Goal: Information Seeking & Learning: Learn about a topic

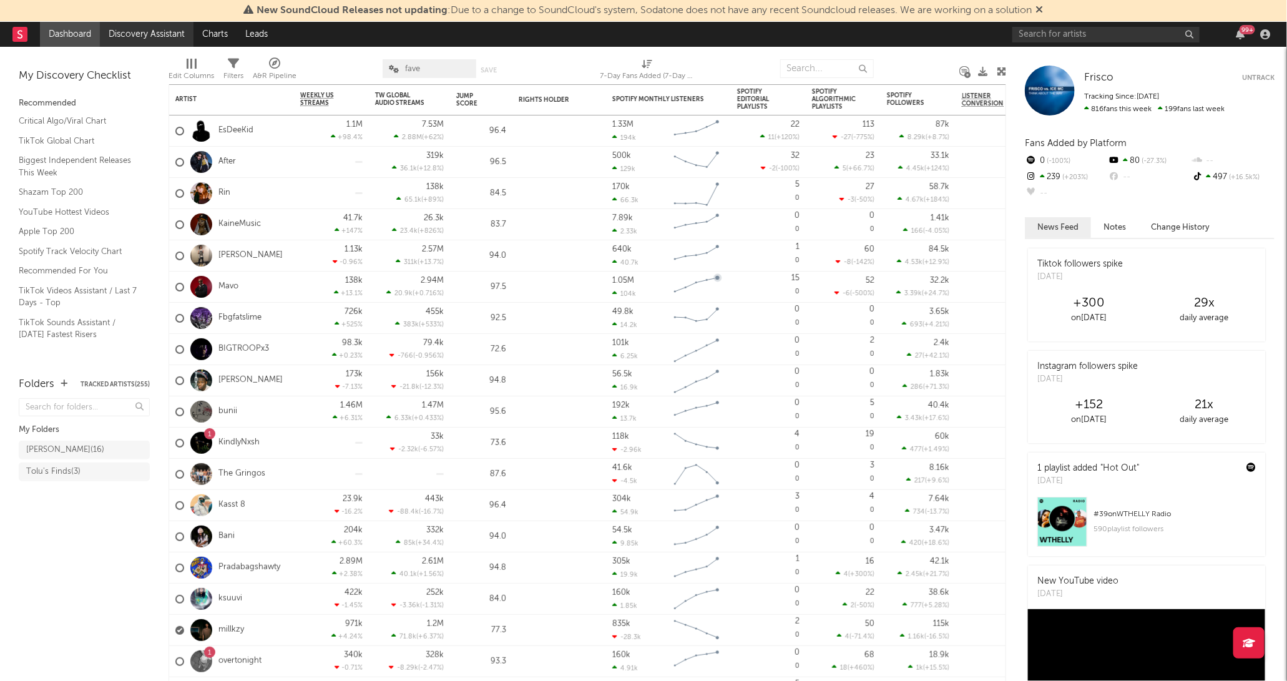
click at [138, 42] on link "Discovery Assistant" at bounding box center [147, 34] width 94 height 25
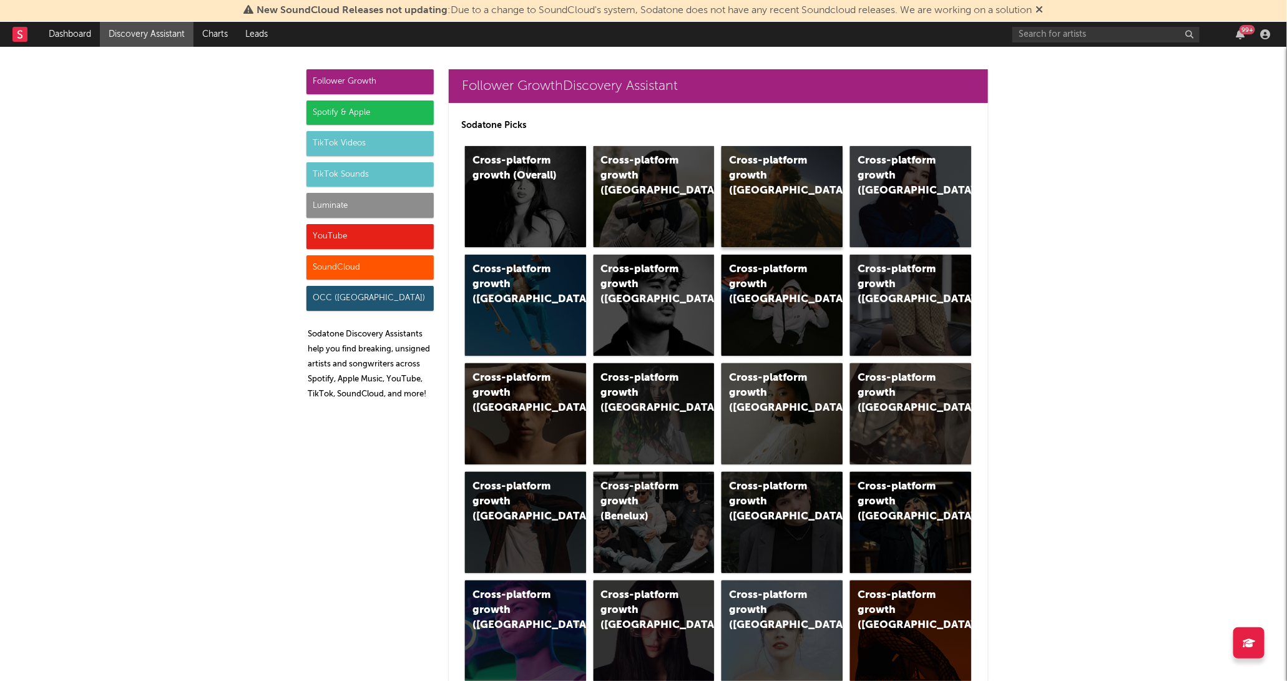
click at [753, 188] on div "Cross-platform growth ([GEOGRAPHIC_DATA])" at bounding box center [781, 196] width 121 height 101
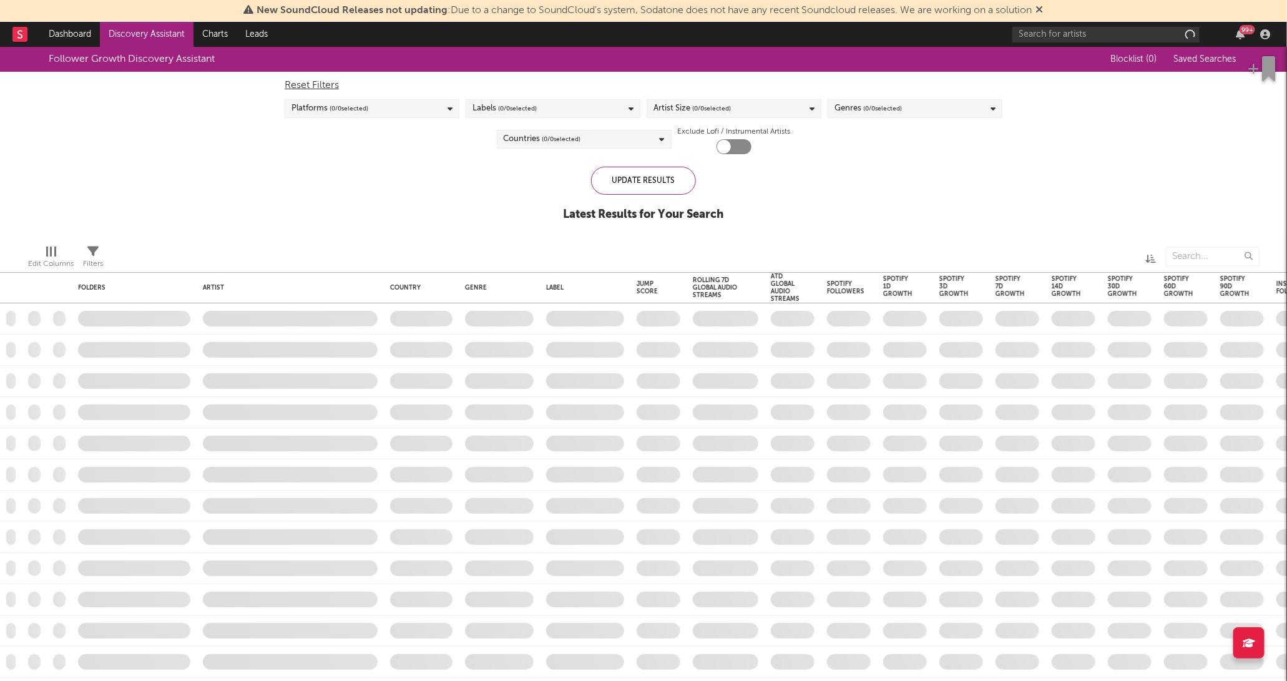
checkbox input "true"
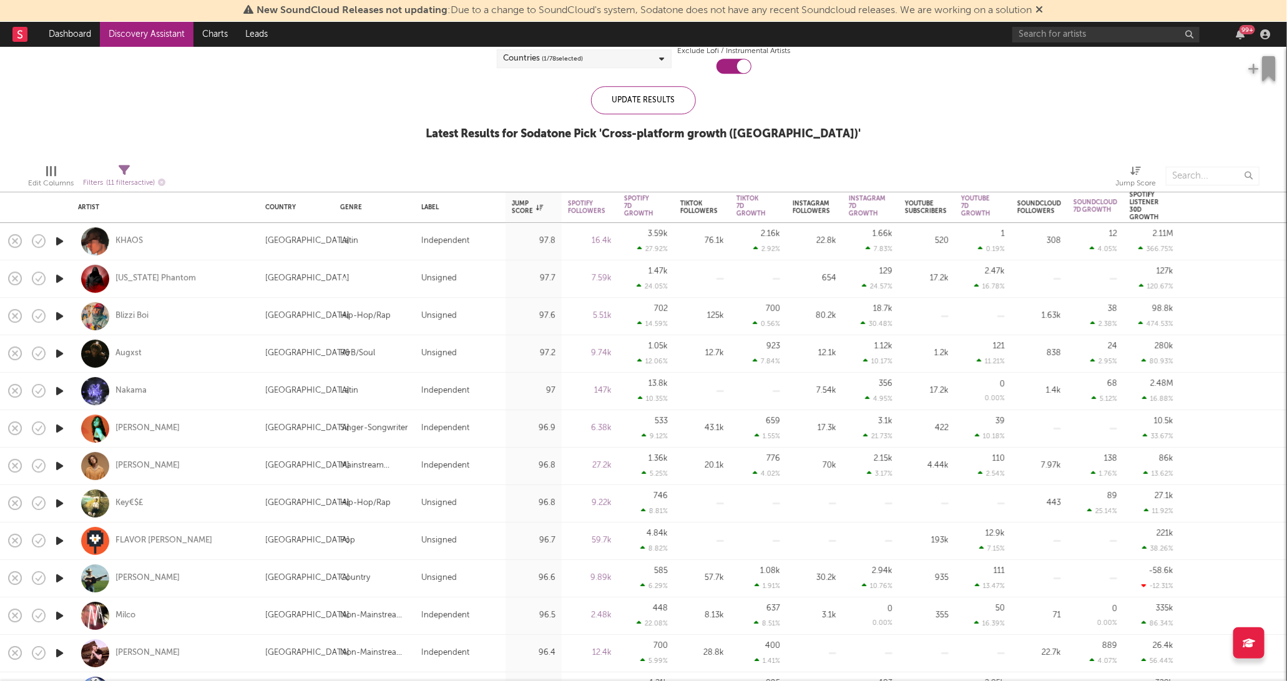
click at [58, 242] on icon "button" at bounding box center [59, 241] width 13 height 16
click at [61, 275] on icon "button" at bounding box center [59, 279] width 13 height 16
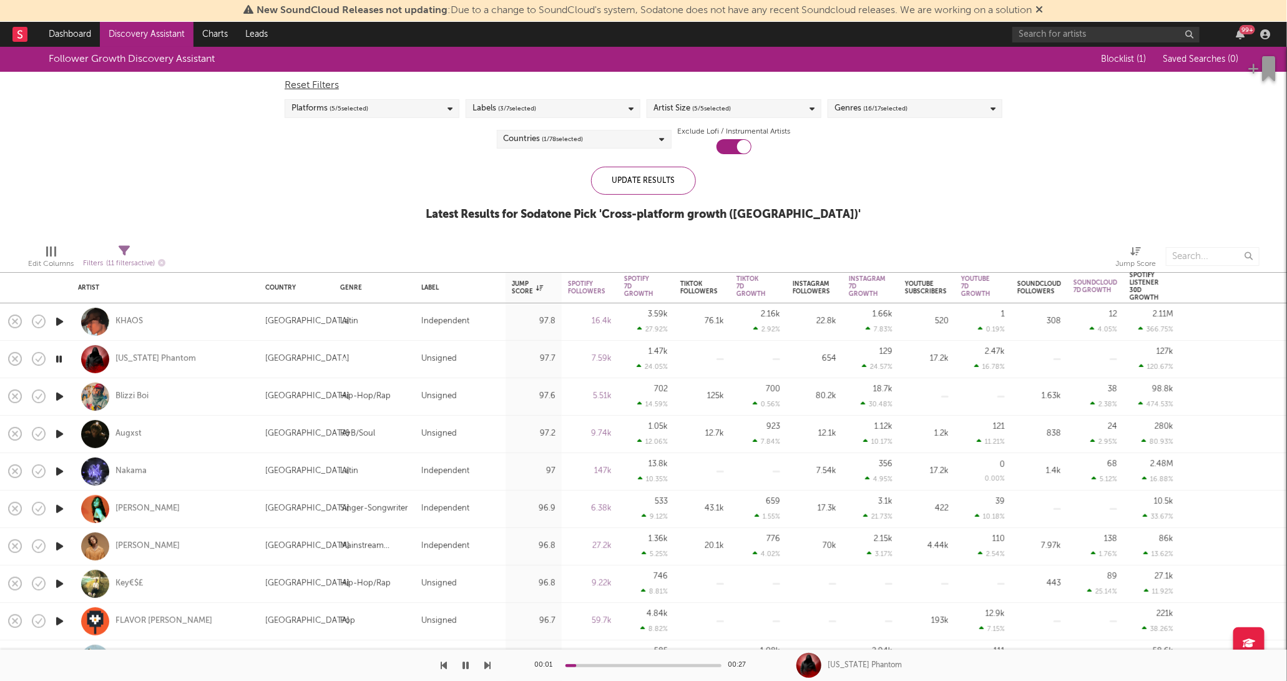
click at [57, 351] on icon "button" at bounding box center [59, 359] width 12 height 16
click at [401, 112] on div "Platforms ( 5 / 5 selected)" at bounding box center [372, 108] width 175 height 19
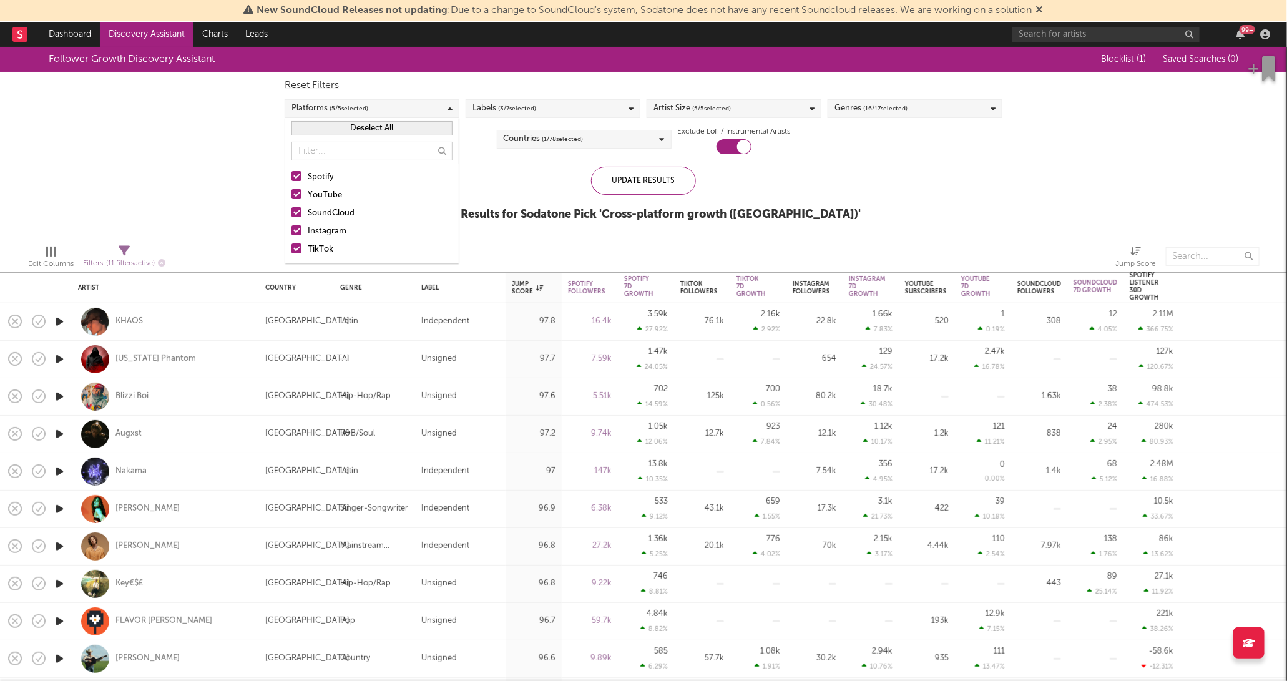
click at [695, 107] on span "( 5 / 5 selected)" at bounding box center [711, 108] width 39 height 15
click at [657, 224] on label "Large" at bounding box center [733, 231] width 161 height 15
click at [653, 224] on input "Large" at bounding box center [653, 231] width 0 height 15
click at [657, 248] on div at bounding box center [658, 248] width 10 height 10
click at [653, 248] on input "Enormous" at bounding box center [653, 249] width 0 height 15
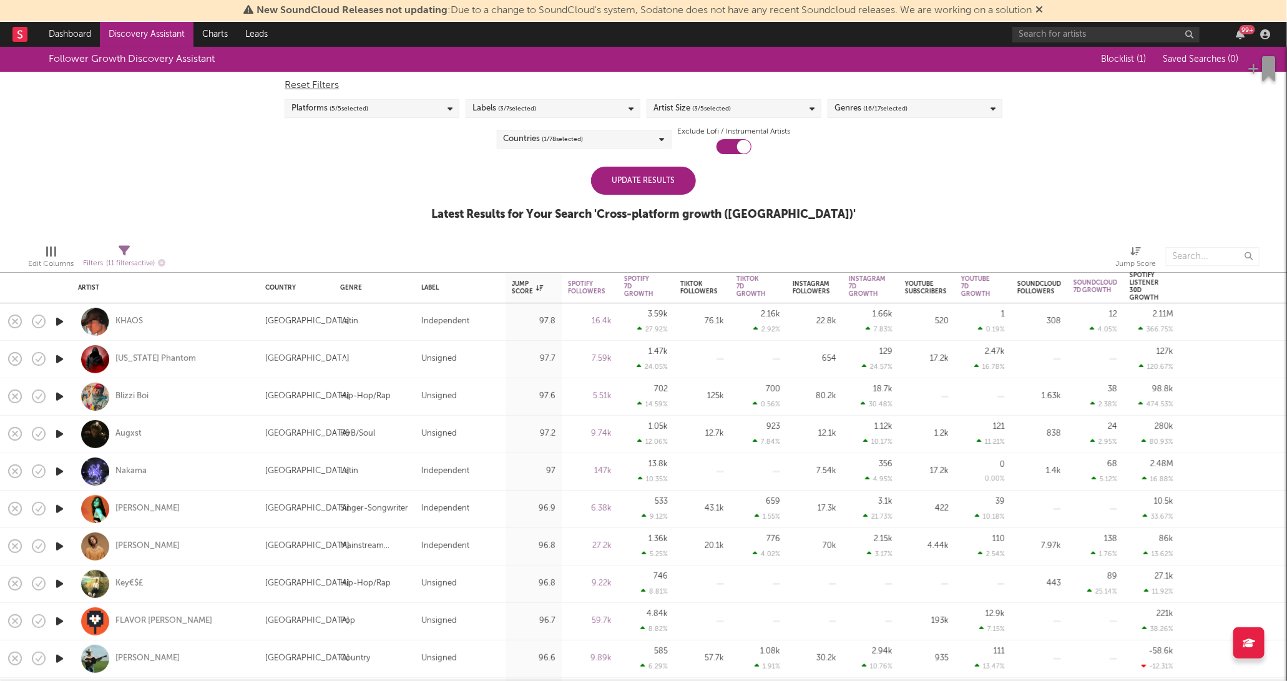
click at [620, 183] on div "Update Results" at bounding box center [643, 181] width 105 height 28
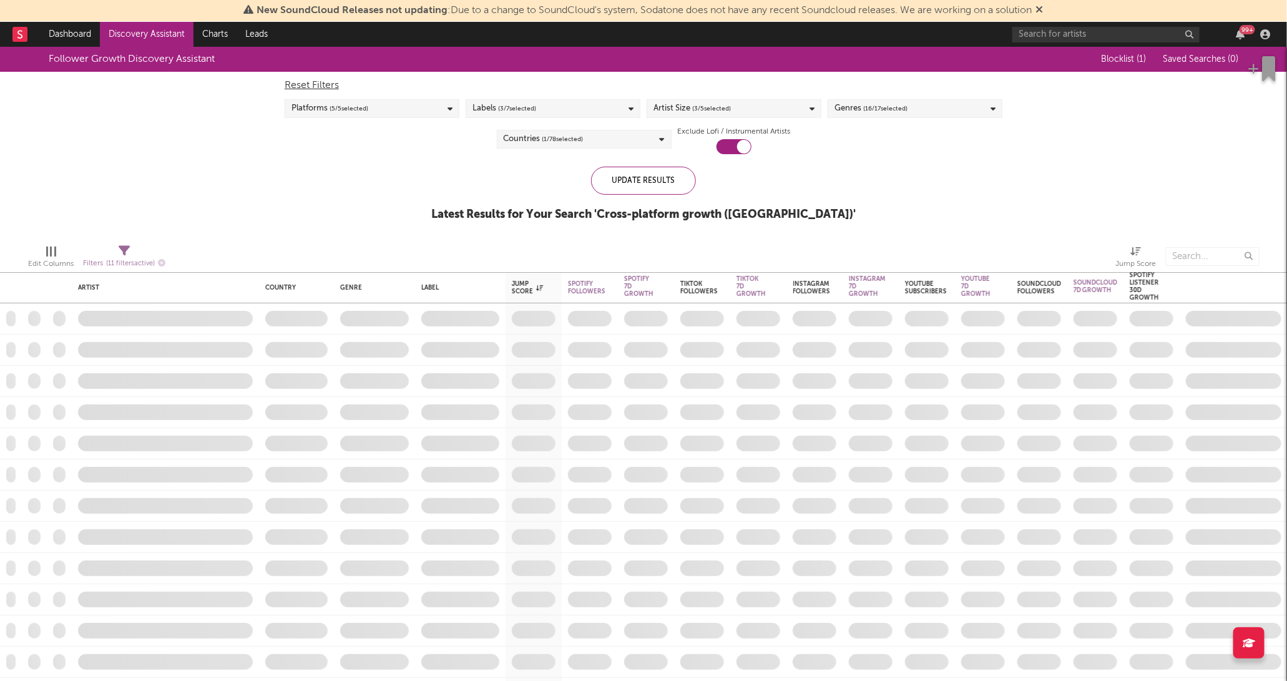
click at [389, 111] on div "Platforms ( 5 / 5 selected)" at bounding box center [372, 108] width 175 height 19
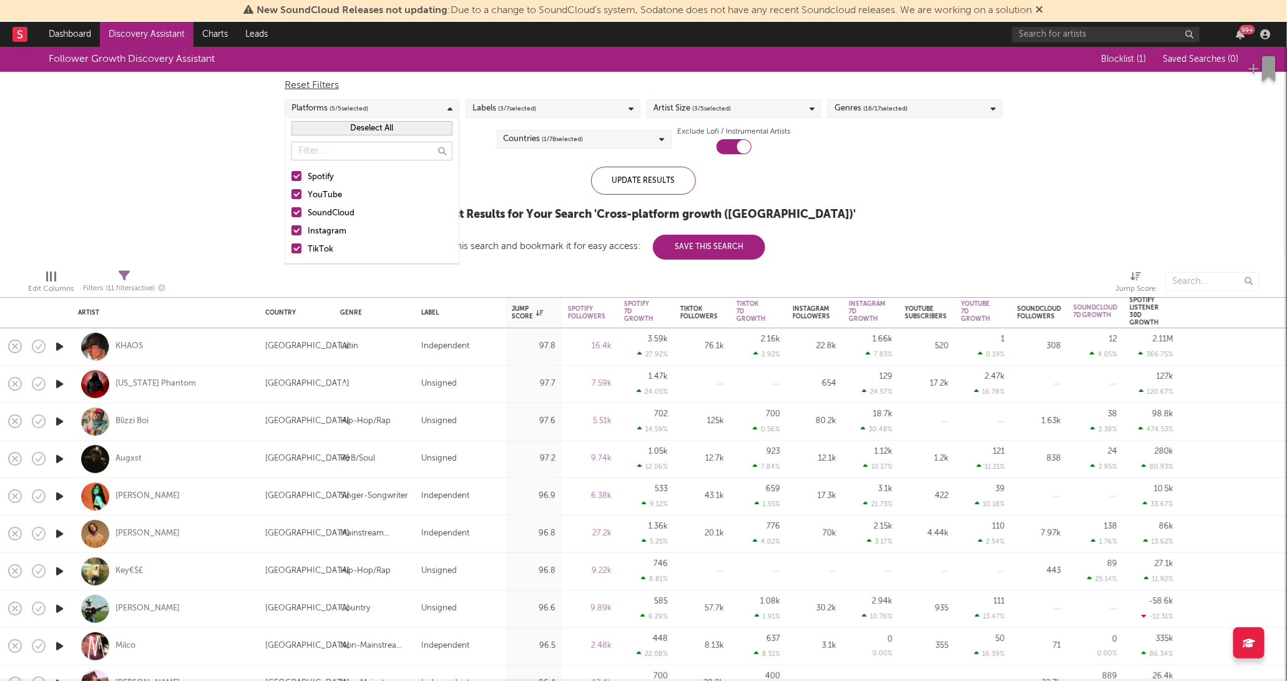
click at [249, 175] on div "Follower Growth Discovery Assistant Blocklist ( 1 ) Saved Searches ( 0 ) Reset …" at bounding box center [643, 153] width 1287 height 213
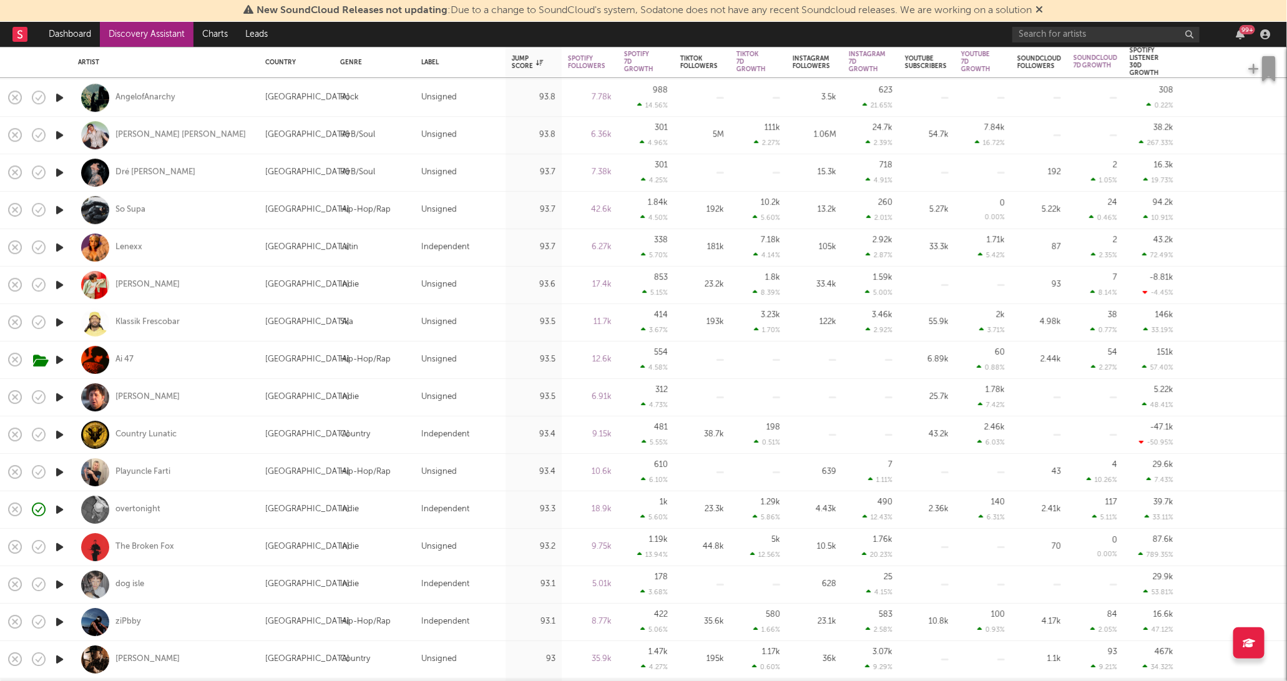
click at [61, 555] on icon "button" at bounding box center [59, 585] width 13 height 16
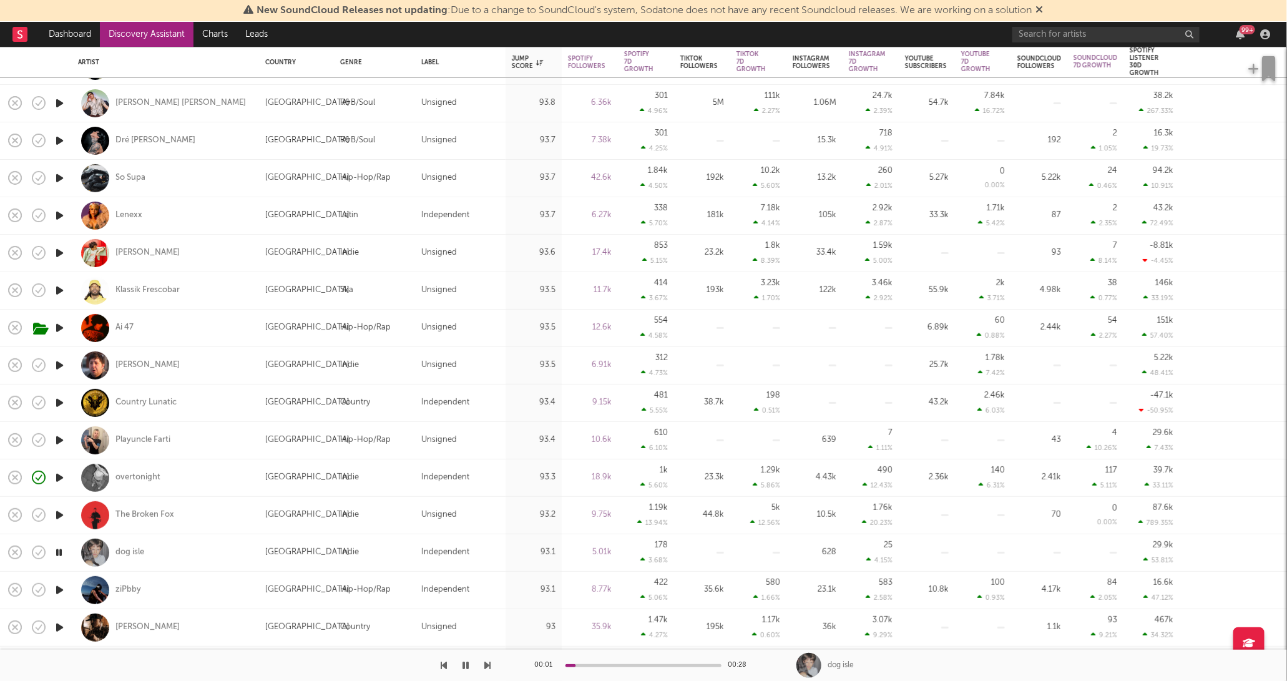
click at [608, 555] on div "00:01 00:28" at bounding box center [643, 665] width 218 height 31
click at [608, 555] on div at bounding box center [643, 665] width 156 height 3
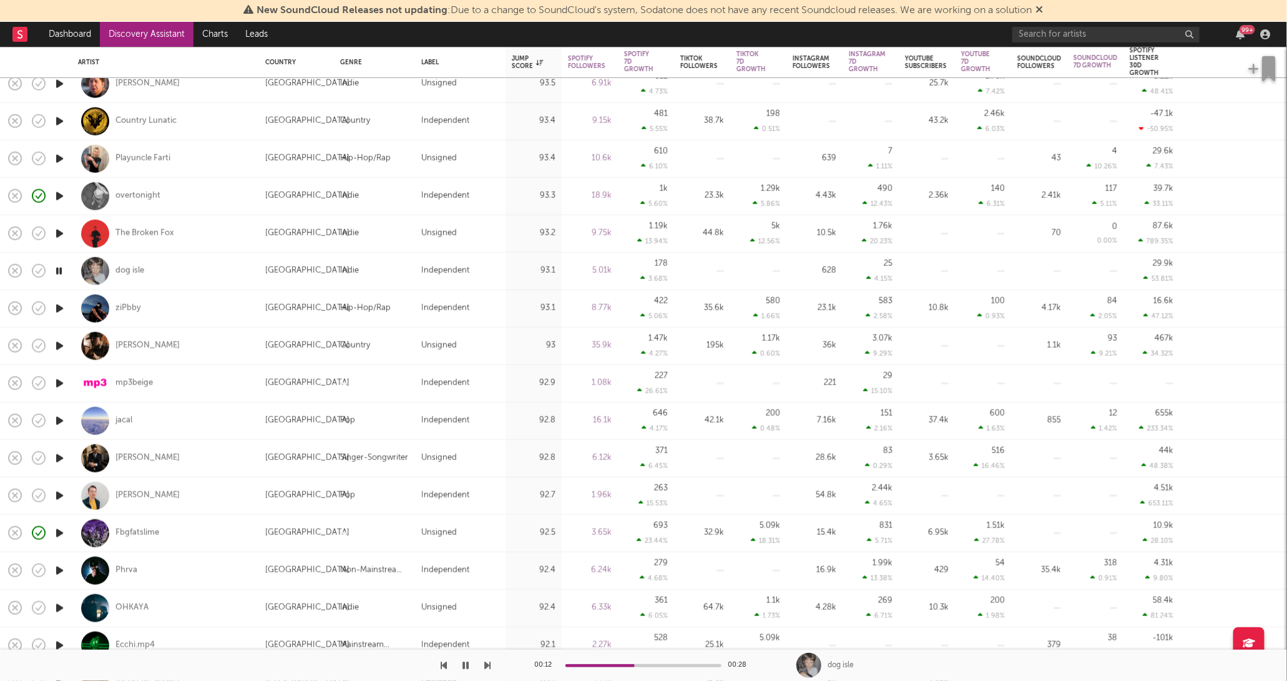
click at [58, 555] on icon "button" at bounding box center [59, 571] width 13 height 16
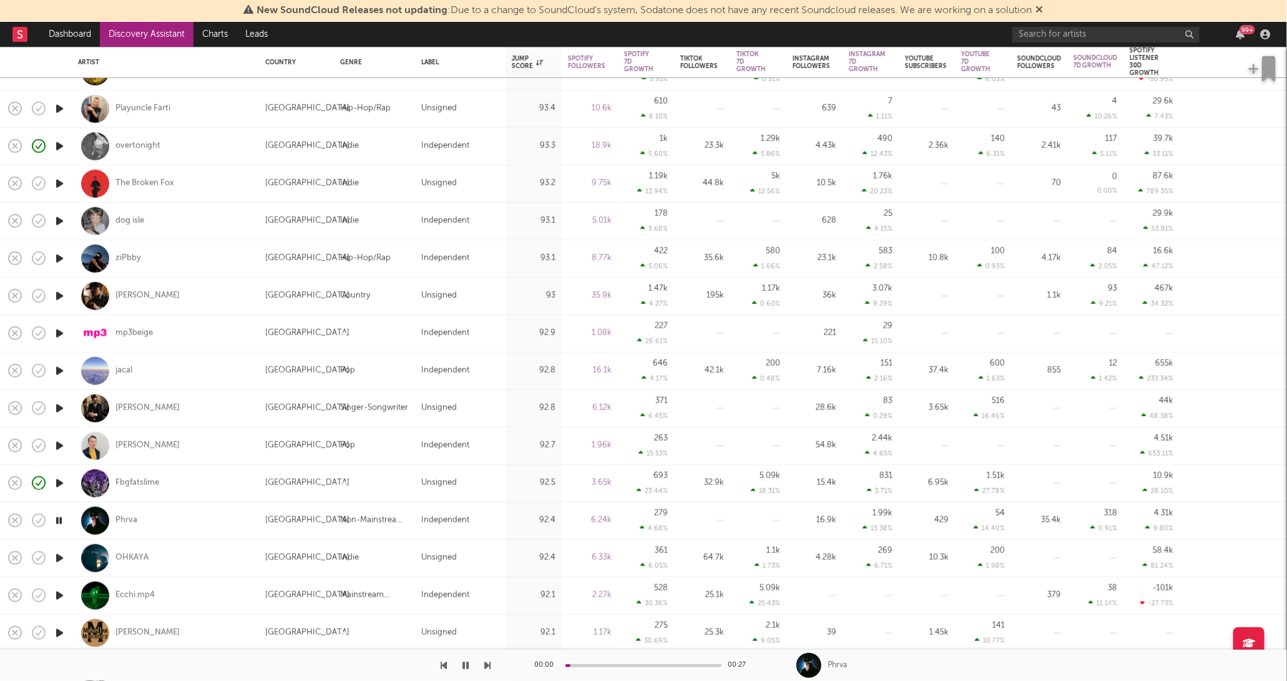
click at [59, 519] on icon "button" at bounding box center [59, 521] width 12 height 16
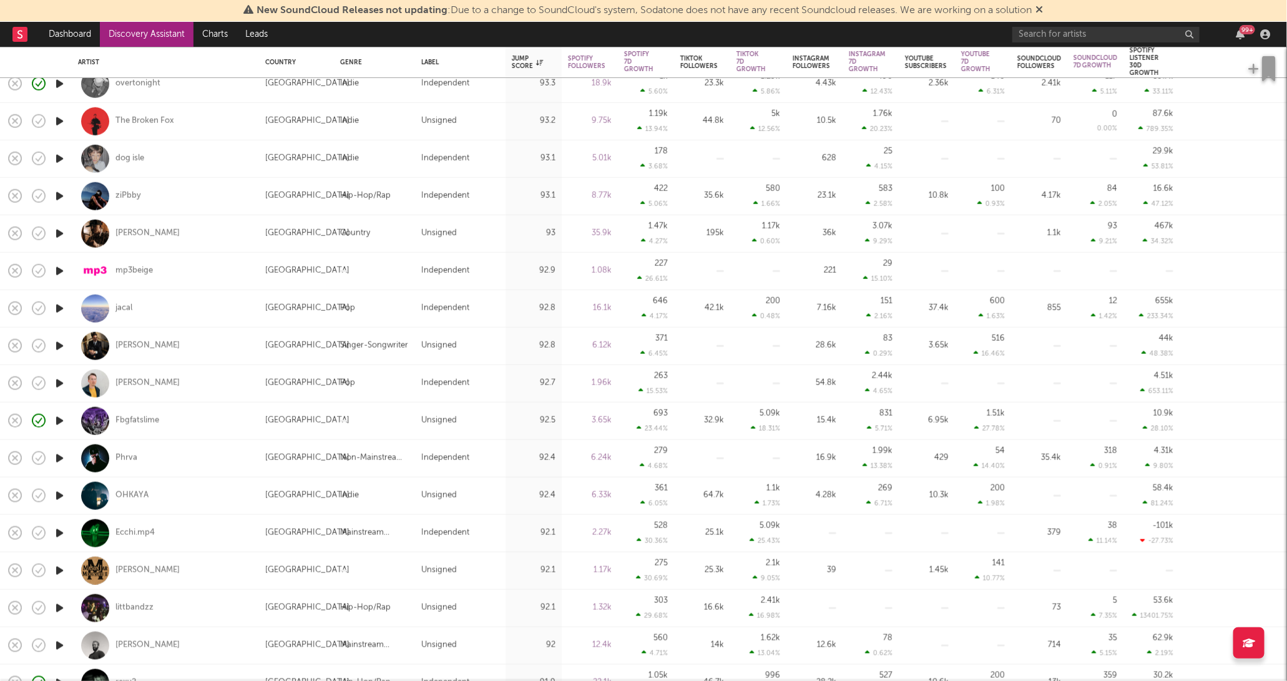
click at [61, 531] on icon "button" at bounding box center [59, 533] width 13 height 16
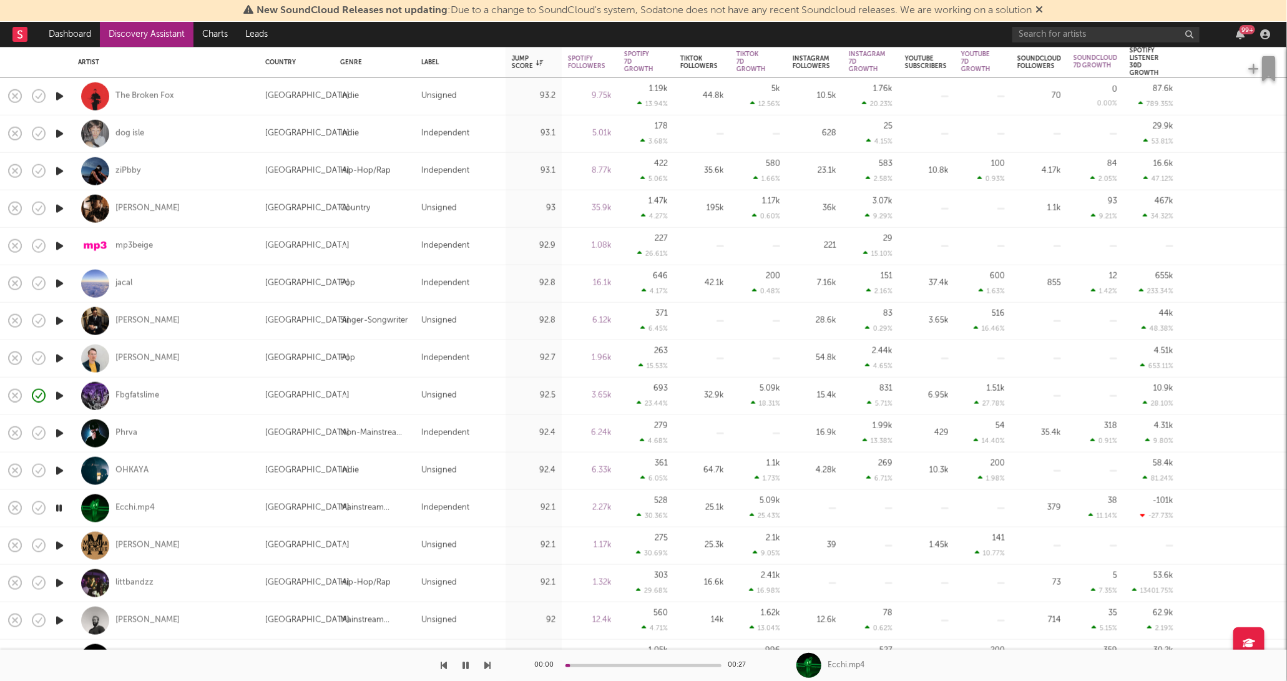
click at [59, 507] on icon "button" at bounding box center [59, 508] width 12 height 16
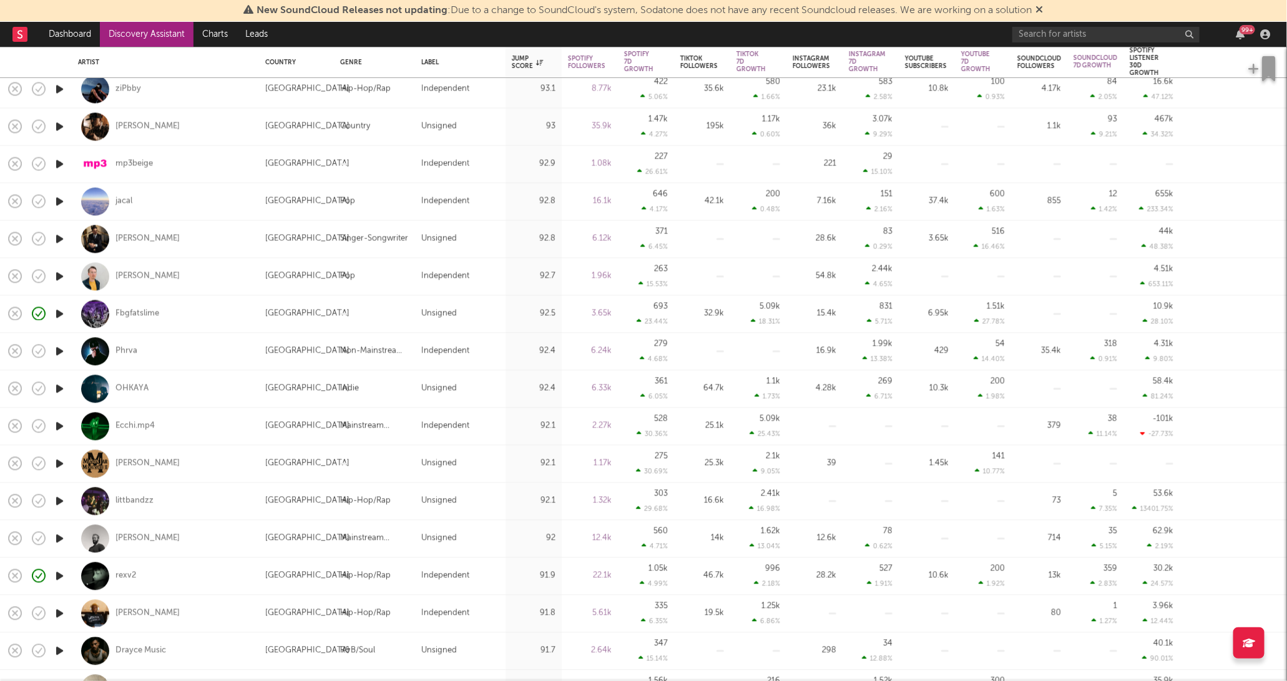
click at [58, 502] on icon "button" at bounding box center [59, 501] width 13 height 16
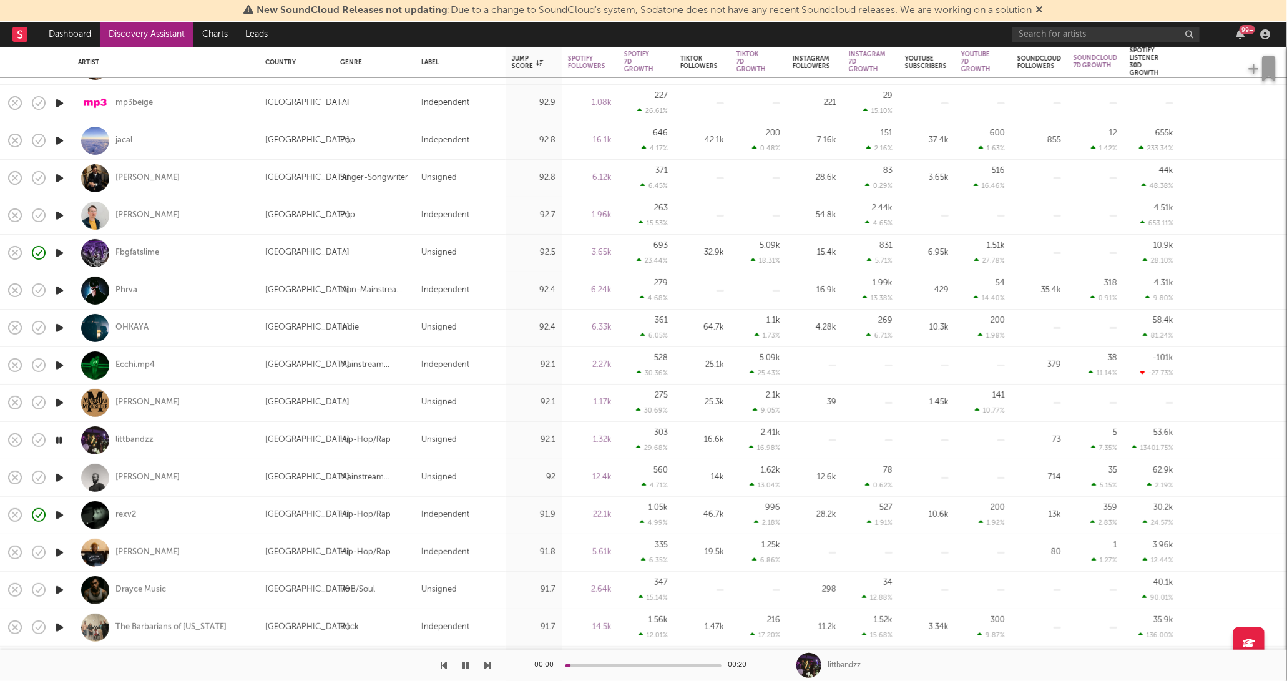
click at [60, 437] on icon "button" at bounding box center [59, 440] width 12 height 16
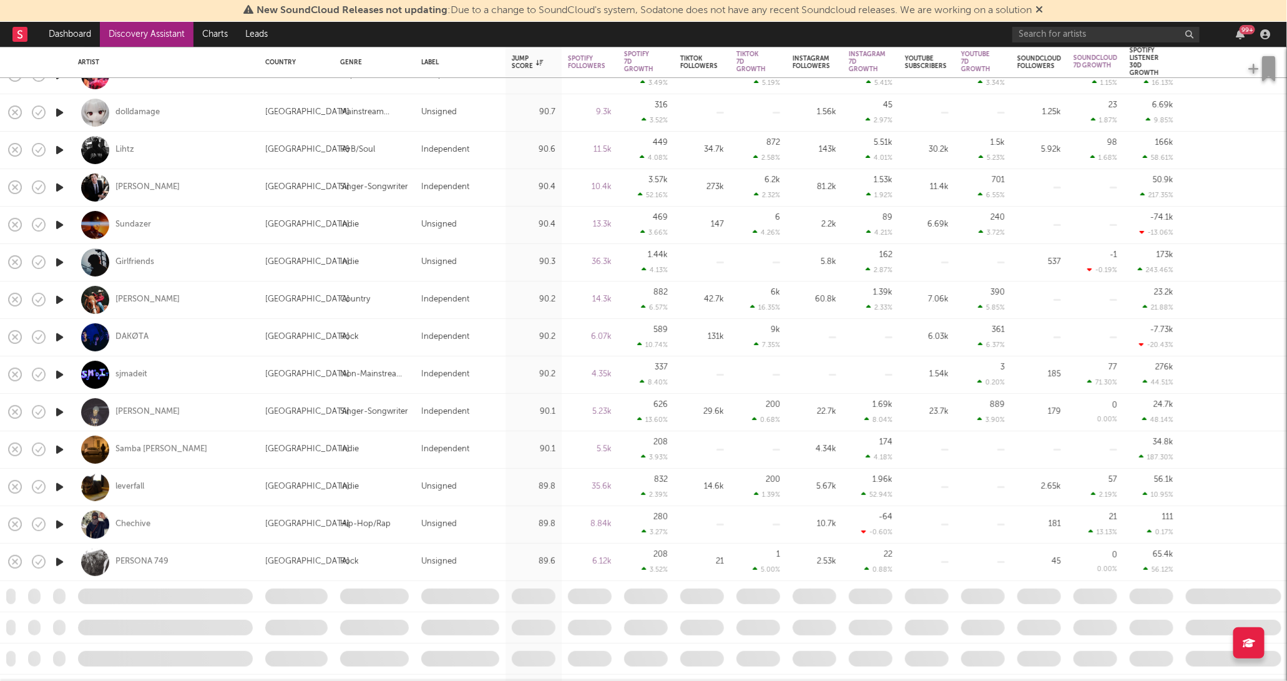
click at [58, 524] on icon "button" at bounding box center [59, 525] width 13 height 16
click at [58, 524] on icon "button" at bounding box center [59, 525] width 12 height 16
click at [57, 555] on icon "button" at bounding box center [59, 562] width 13 height 16
click at [57, 555] on icon "button" at bounding box center [59, 562] width 12 height 16
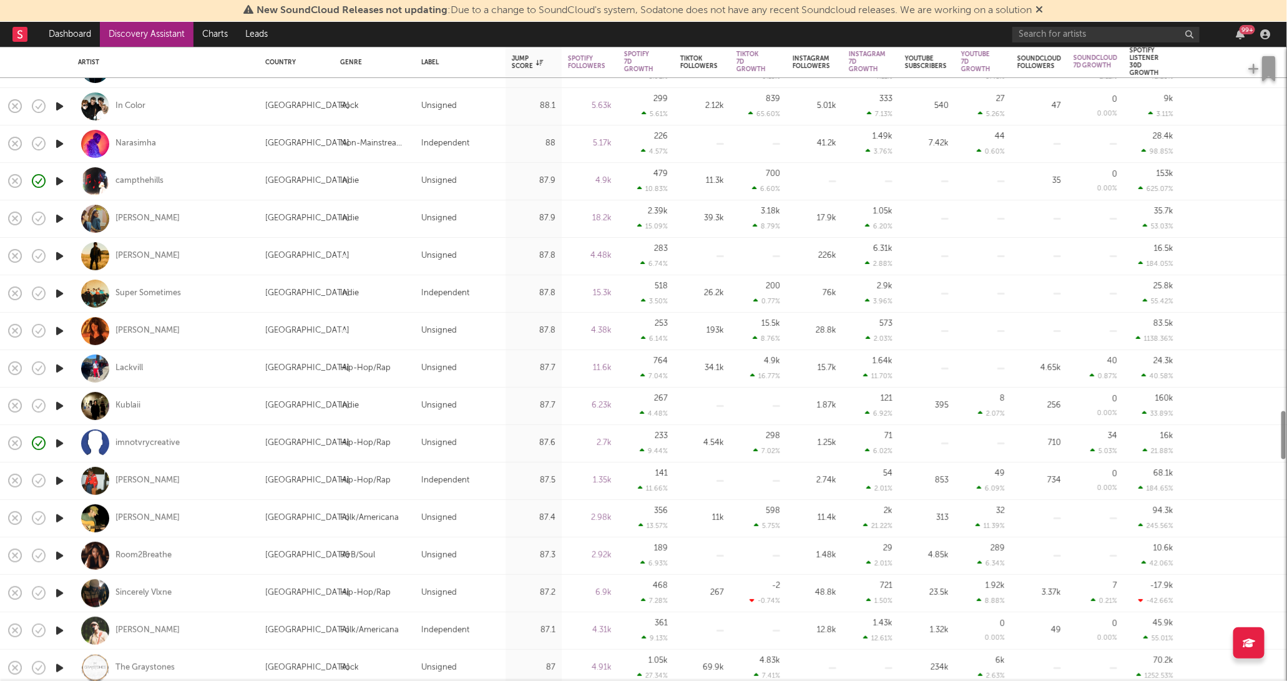
click at [57, 555] on icon "button" at bounding box center [59, 556] width 13 height 16
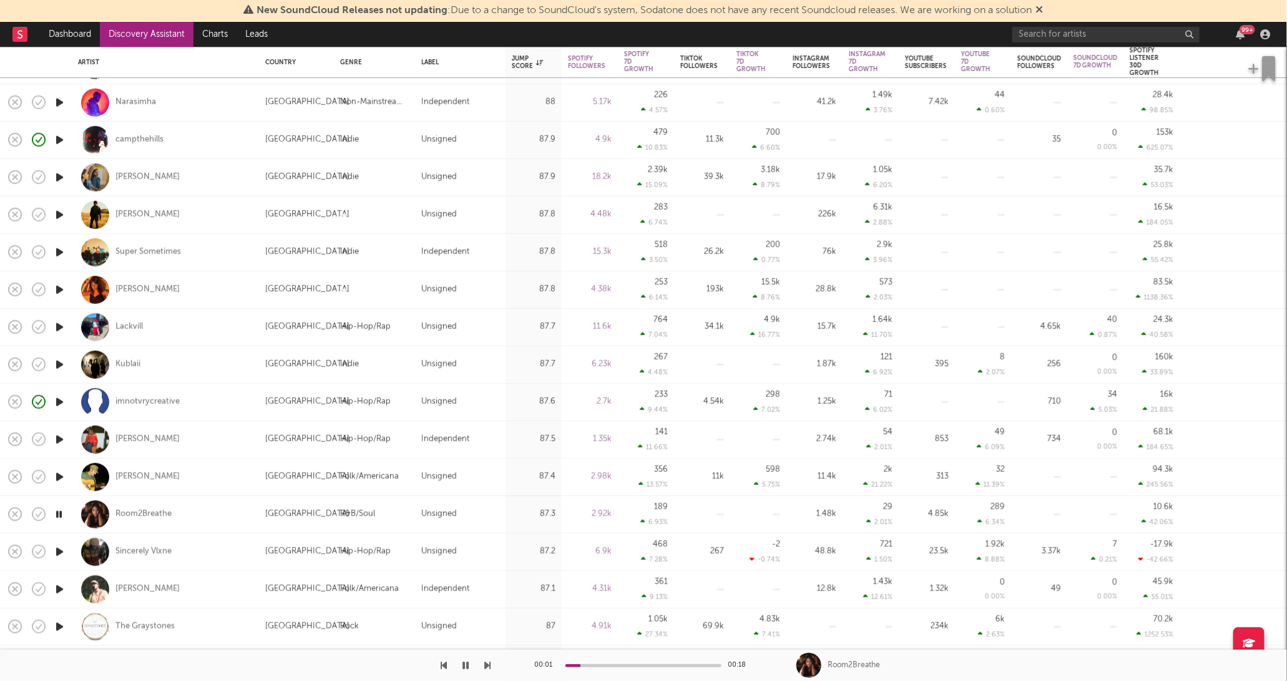
click at [58, 515] on icon "button" at bounding box center [59, 515] width 12 height 16
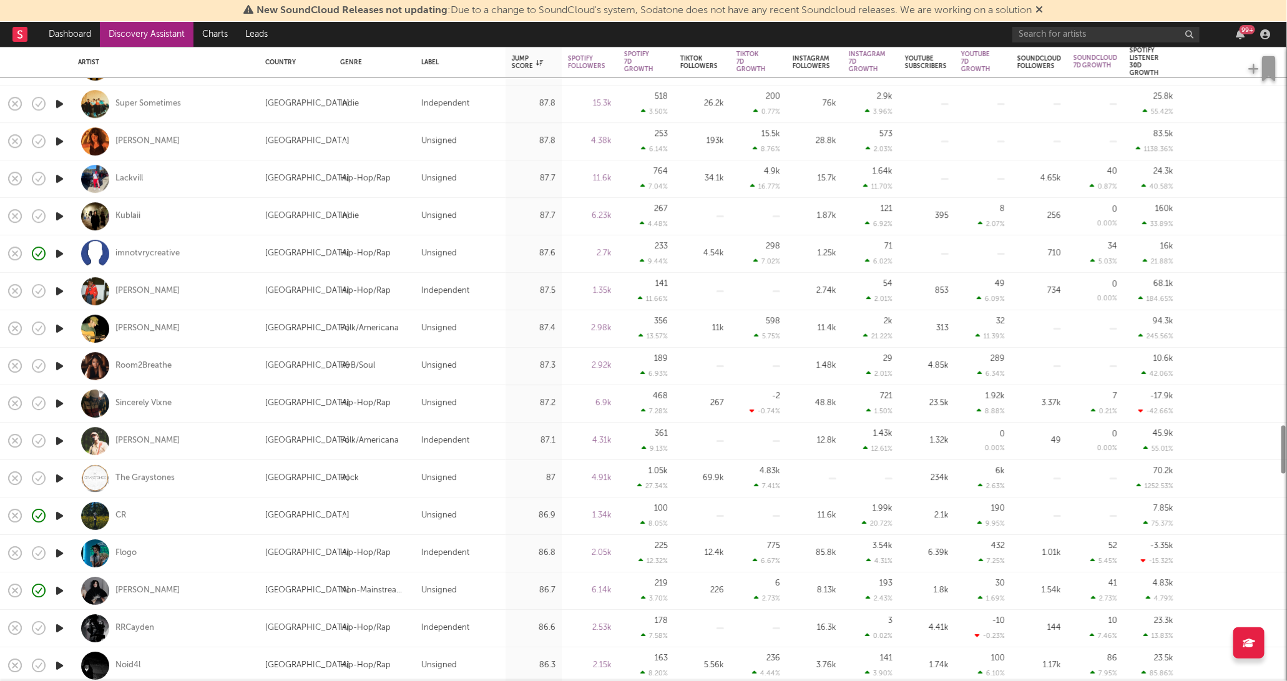
click at [58, 515] on icon "button" at bounding box center [59, 516] width 13 height 16
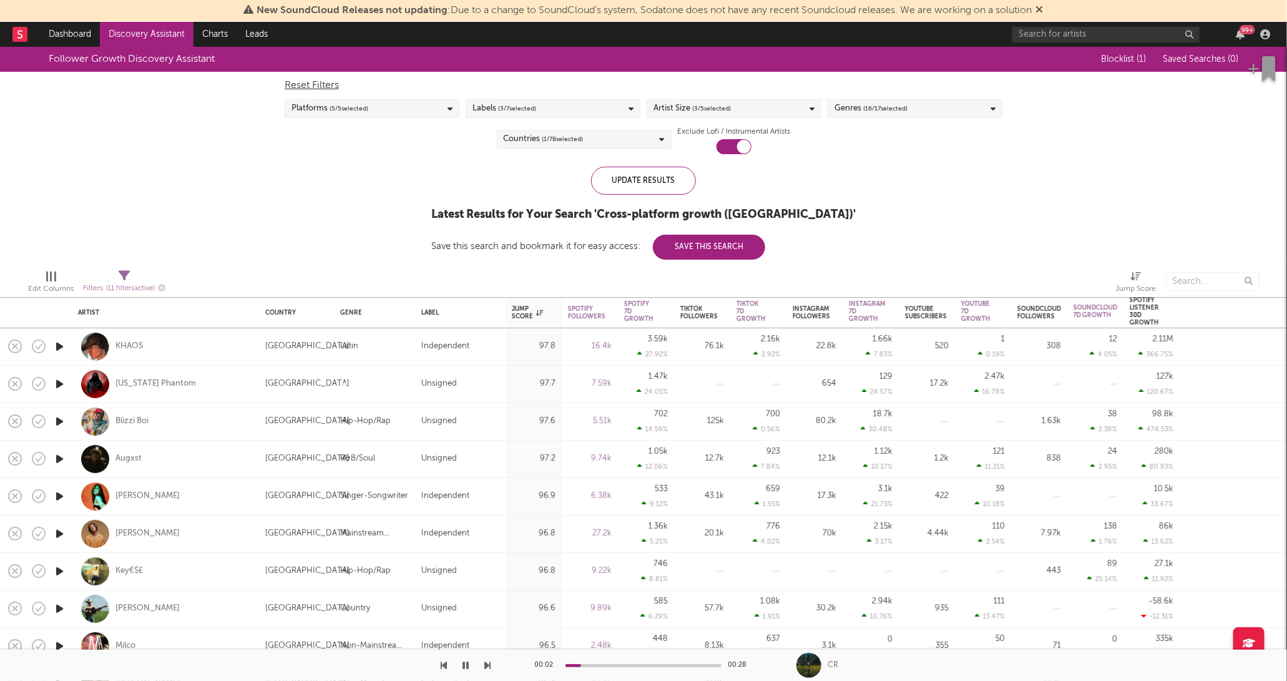
click at [346, 114] on span "( 5 / 5 selected)" at bounding box center [348, 108] width 39 height 15
click at [310, 177] on div "Spotify" at bounding box center [380, 177] width 145 height 15
click at [291, 177] on input "Spotify" at bounding box center [291, 177] width 0 height 15
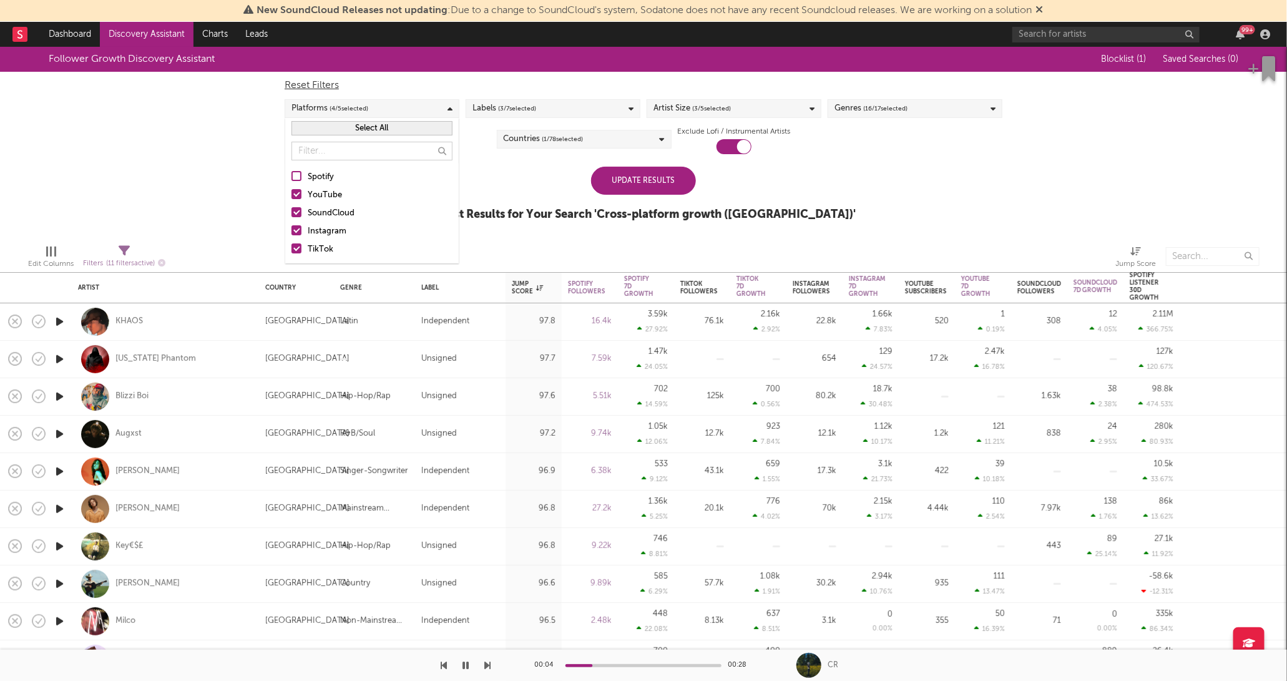
click at [303, 232] on label "Instagram" at bounding box center [371, 231] width 161 height 15
click at [291, 232] on input "Instagram" at bounding box center [291, 231] width 0 height 15
click at [303, 217] on label "SoundCloud" at bounding box center [371, 213] width 161 height 15
click at [291, 217] on input "SoundCloud" at bounding box center [291, 213] width 0 height 15
click at [303, 196] on label "YouTube" at bounding box center [371, 195] width 161 height 15
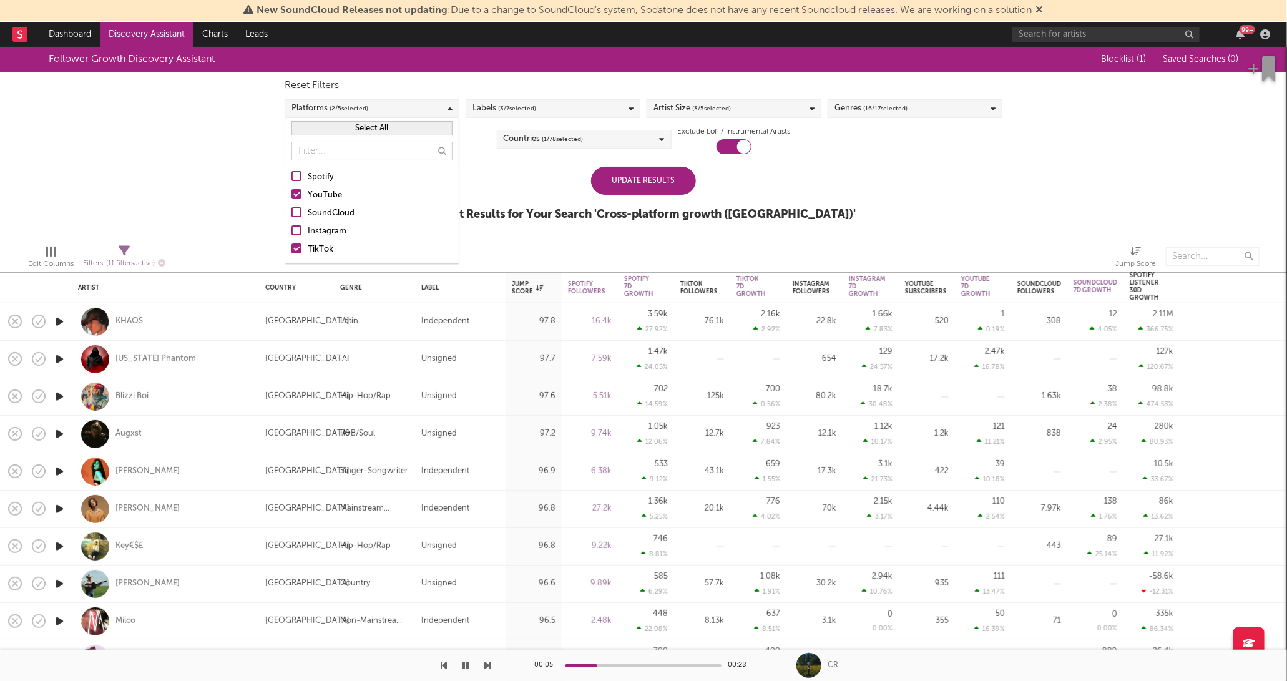
click at [291, 196] on input "YouTube" at bounding box center [291, 195] width 0 height 15
click at [667, 186] on div "Update Results" at bounding box center [643, 181] width 105 height 28
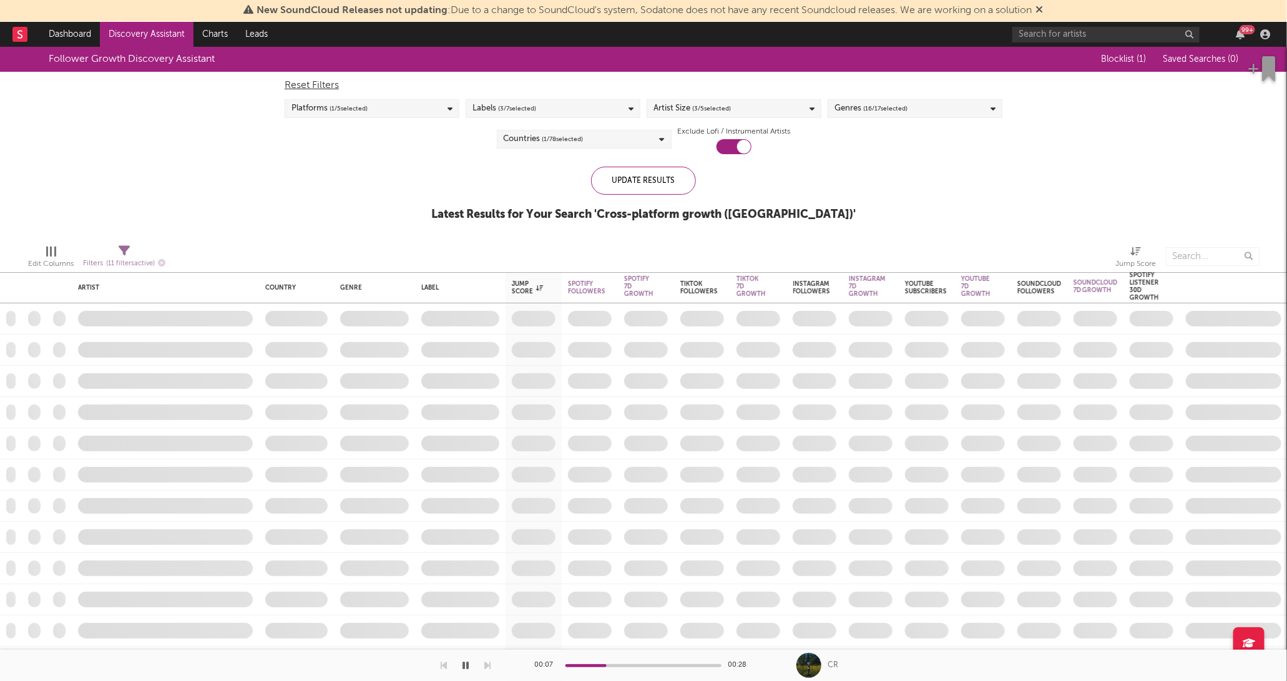
click at [468, 555] on icon "button" at bounding box center [465, 665] width 6 height 10
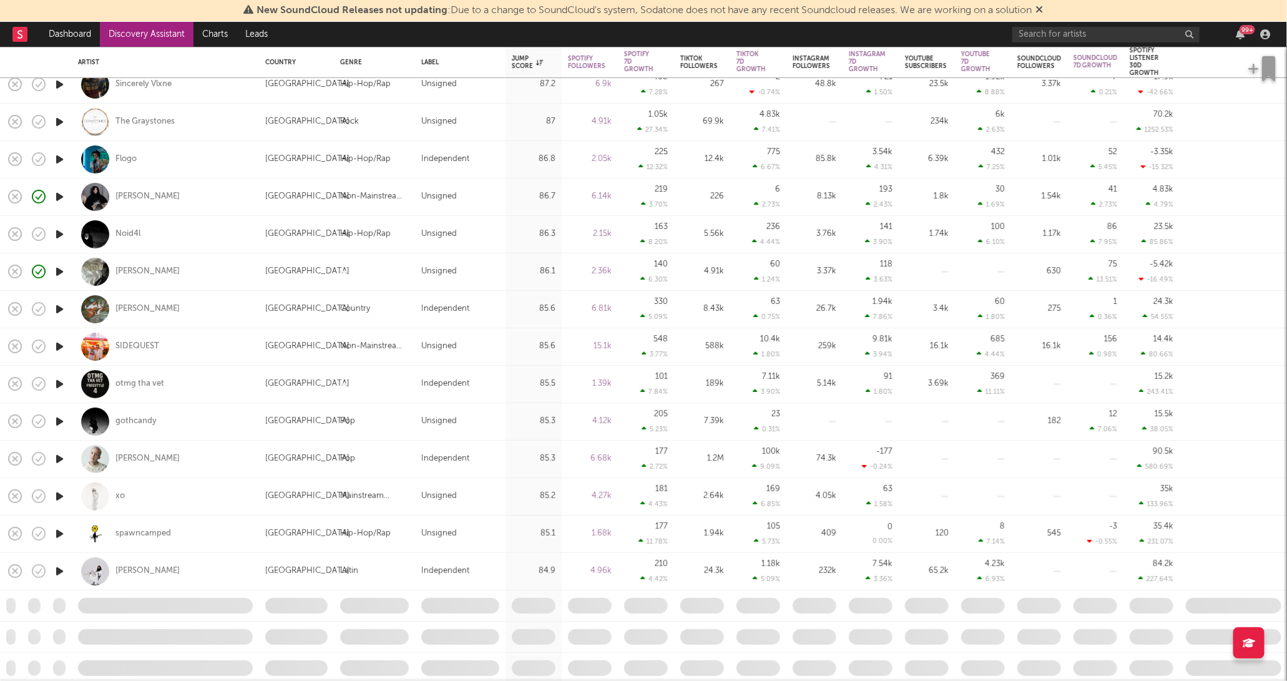
click at [59, 531] on icon "button" at bounding box center [59, 534] width 13 height 16
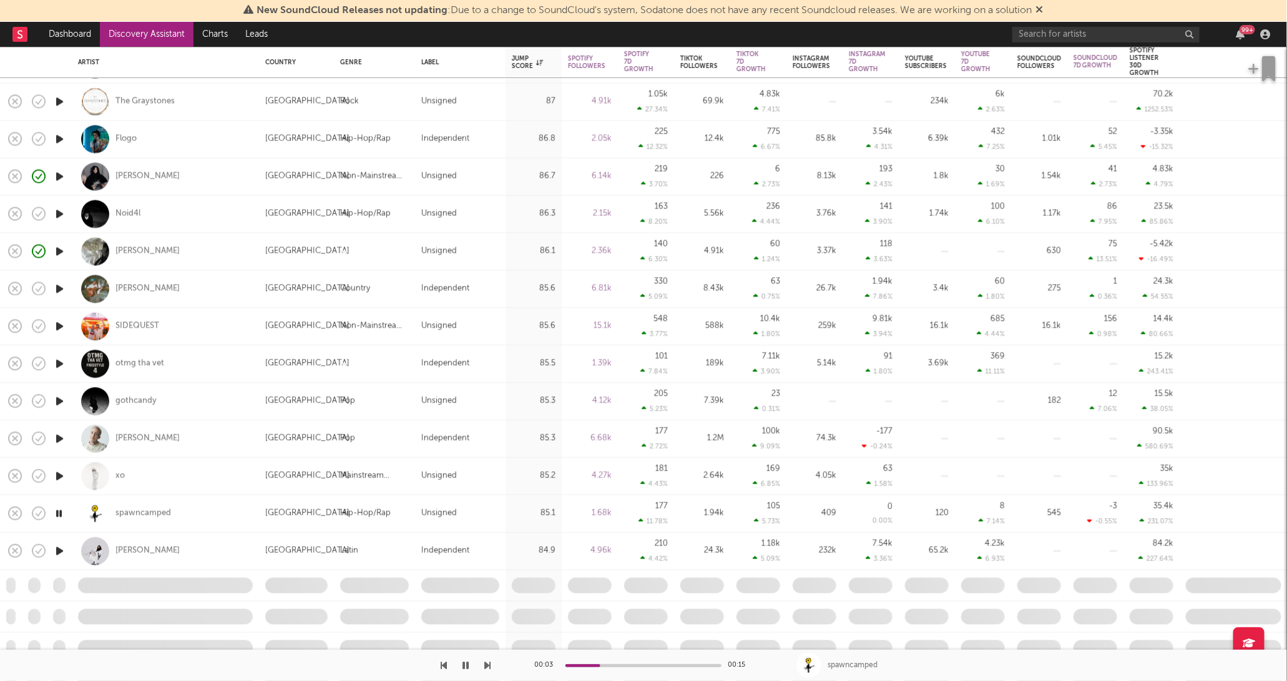
click at [59, 550] on icon "button" at bounding box center [59, 551] width 13 height 16
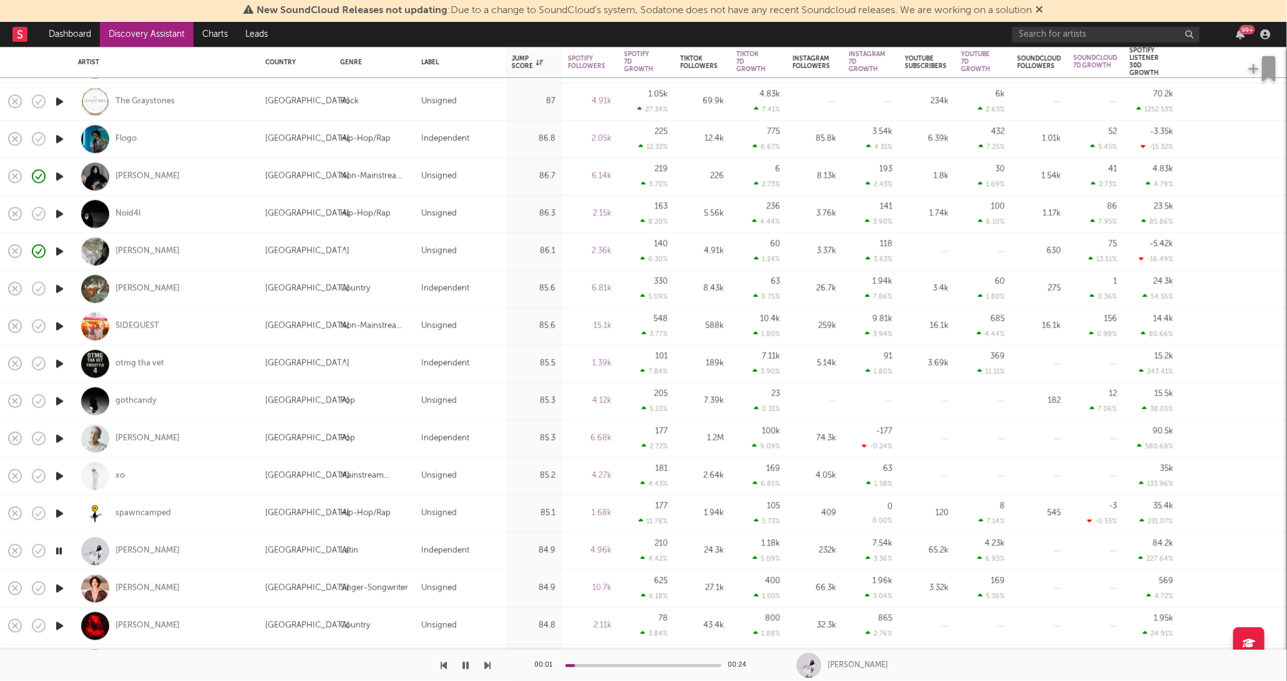
click at [60, 550] on icon "button" at bounding box center [59, 551] width 12 height 16
